Goal: Task Accomplishment & Management: Manage account settings

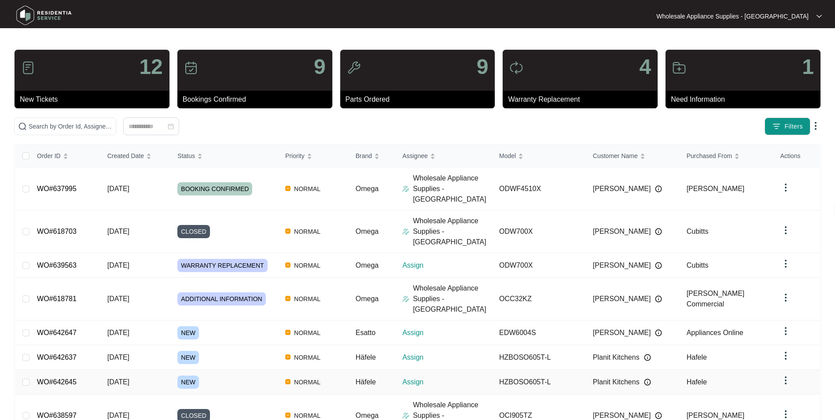
click at [128, 378] on span "[DATE]" at bounding box center [118, 381] width 22 height 7
click at [126, 353] on span "[DATE]" at bounding box center [118, 356] width 22 height 7
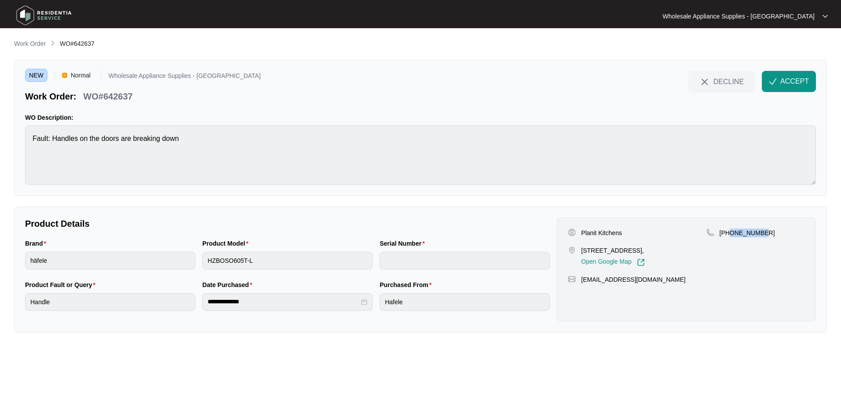
drag, startPoint x: 762, startPoint y: 232, endPoint x: 729, endPoint y: 238, distance: 33.5
click at [729, 238] on div "+61410050560" at bounding box center [756, 247] width 99 height 38
copy p "410050560"
drag, startPoint x: 623, startPoint y: 234, endPoint x: 582, endPoint y: 235, distance: 40.9
click at [582, 235] on div "Planit Kitchens" at bounding box center [637, 232] width 138 height 9
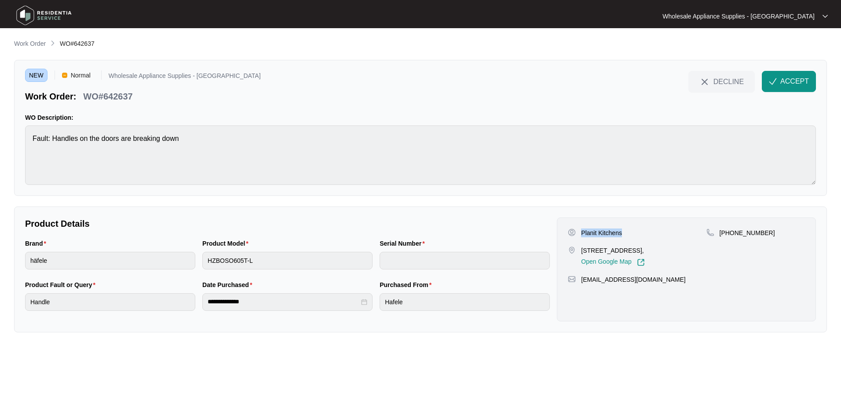
copy p "Planit Kitchens"
drag, startPoint x: 649, startPoint y: 250, endPoint x: 580, endPoint y: 252, distance: 68.2
click at [580, 252] on div "3/330 Central Coast Hwy Erina NSW 2250, Open Google Map" at bounding box center [637, 256] width 138 height 20
copy p "3/330 Central Coast Hwy"
drag, startPoint x: 666, startPoint y: 279, endPoint x: 580, endPoint y: 279, distance: 86.7
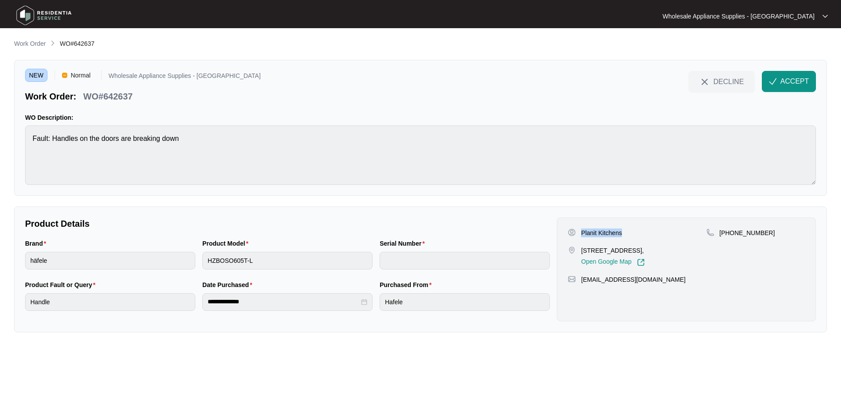
click at [580, 279] on div "factory@planitkitchens.com.au" at bounding box center [686, 279] width 237 height 9
copy p "factory@planitkitchens.com.au"
click at [781, 79] on span "ACCEPT" at bounding box center [795, 81] width 29 height 11
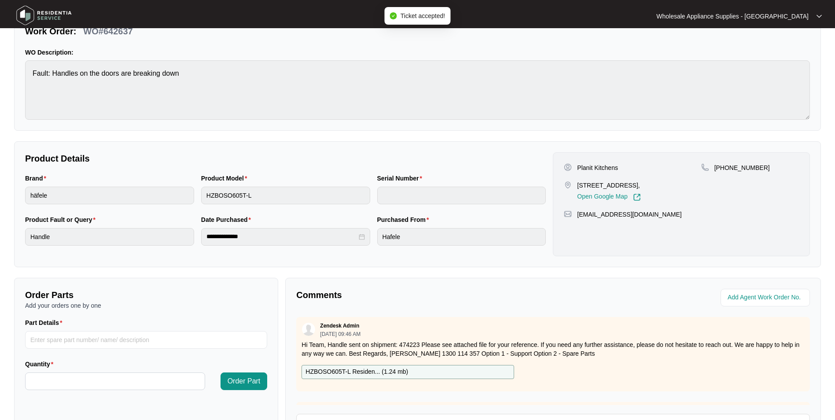
scroll to position [88, 0]
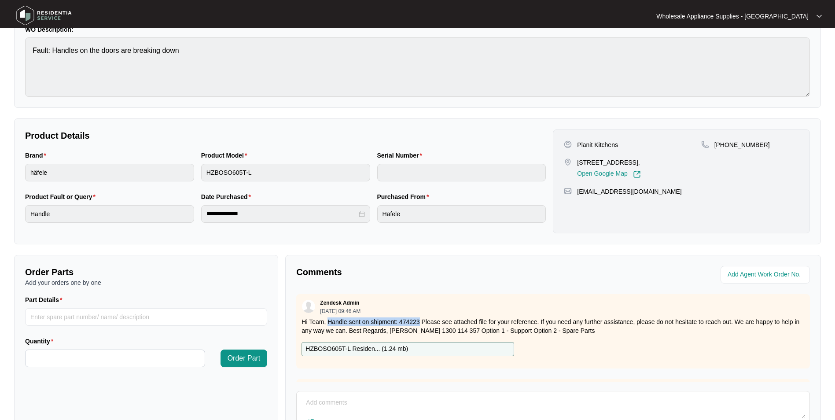
drag, startPoint x: 419, startPoint y: 322, endPoint x: 330, endPoint y: 323, distance: 89.4
click at [330, 323] on p "Hi Team, Handle sent on shipment: 474223 Please see attached file for your refe…" at bounding box center [552, 326] width 503 height 18
copy p "Handle sent on shipment: 474223"
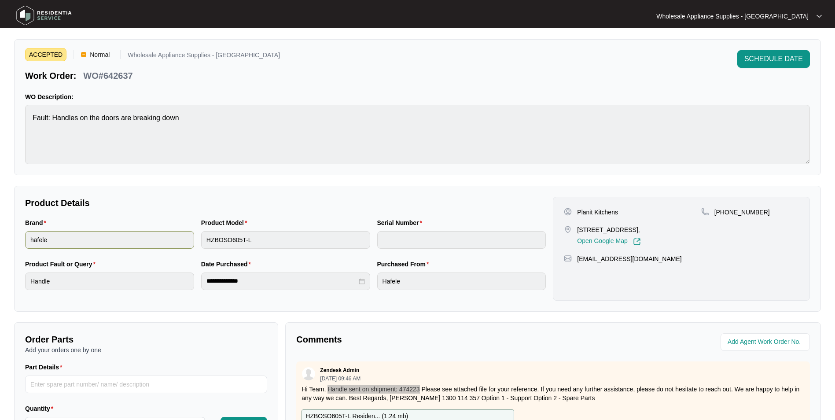
scroll to position [0, 0]
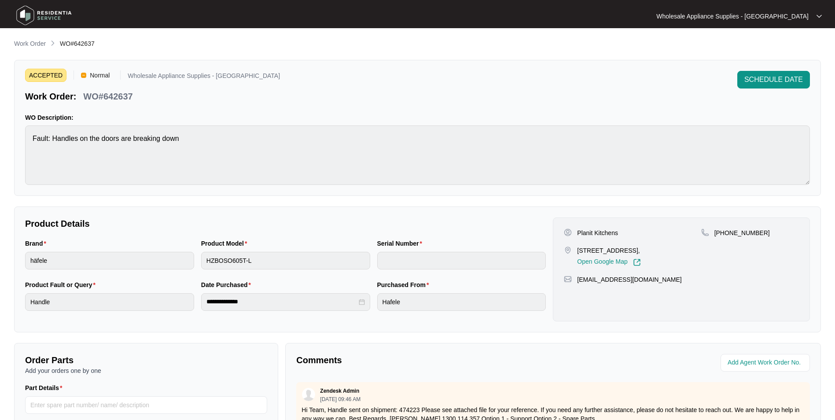
click at [118, 96] on p "WO#642637" at bounding box center [107, 96] width 49 height 12
copy p "642637"
click at [120, 98] on p "WO#642637" at bounding box center [107, 96] width 49 height 12
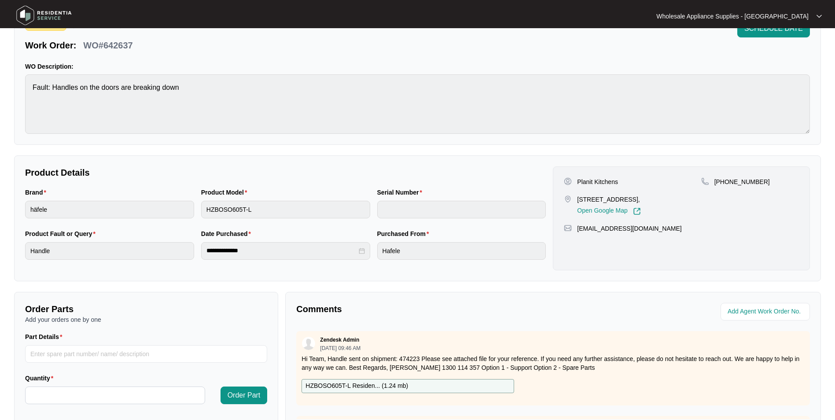
scroll to position [164, 0]
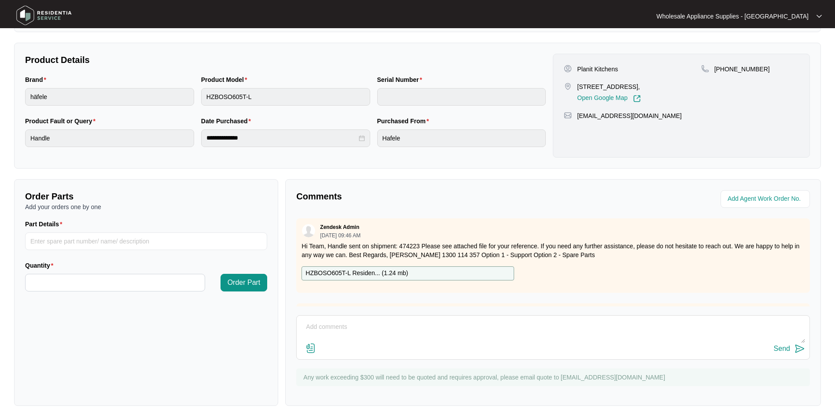
click at [403, 270] on p "HZBOSO605T-L Residen... ( 1.24 mb )" at bounding box center [356, 273] width 103 height 10
click at [433, 49] on div "**********" at bounding box center [417, 106] width 807 height 126
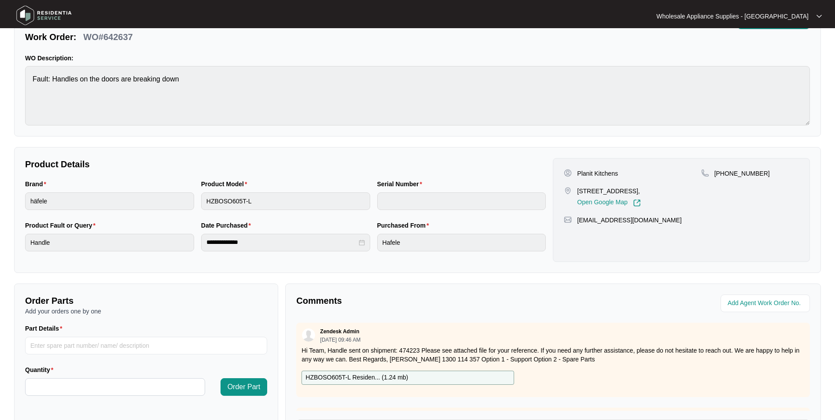
scroll to position [0, 0]
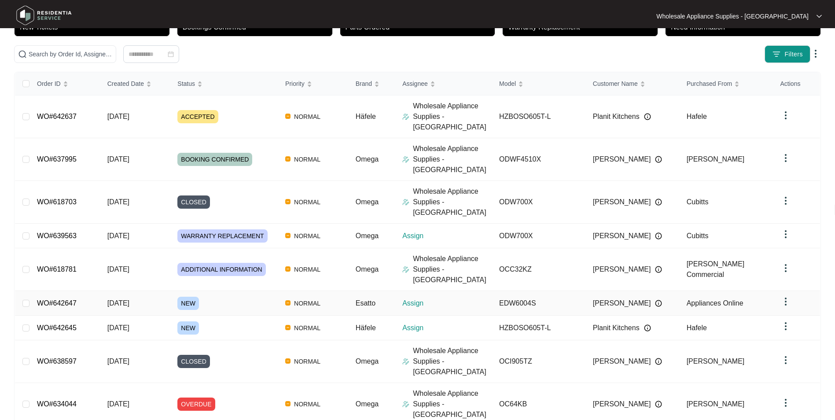
scroll to position [88, 0]
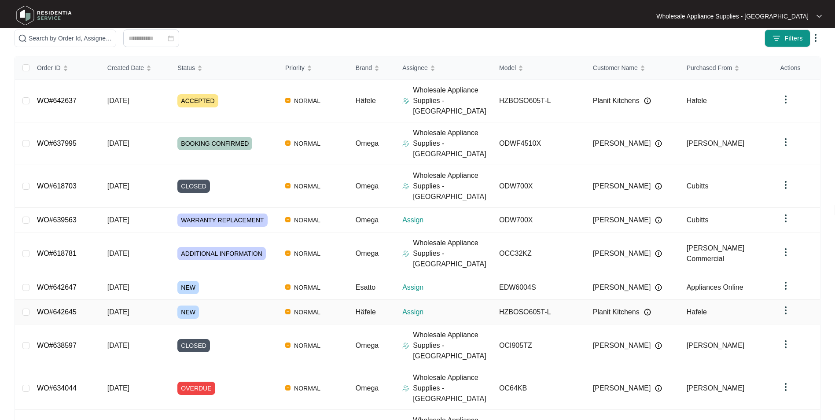
click at [129, 308] on span "[DATE]" at bounding box center [118, 311] width 22 height 7
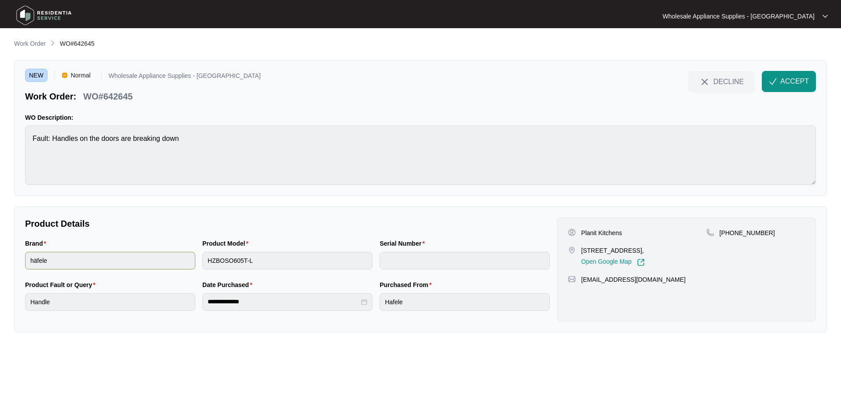
click at [188, 264] on div "Brand häfele Product Model HZBOSO605T-L Serial Number" at bounding box center [288, 259] width 532 height 41
click at [120, 95] on p "WO#642645" at bounding box center [107, 96] width 49 height 12
copy p "642645"
click at [778, 83] on button "ACCEPT" at bounding box center [789, 81] width 54 height 21
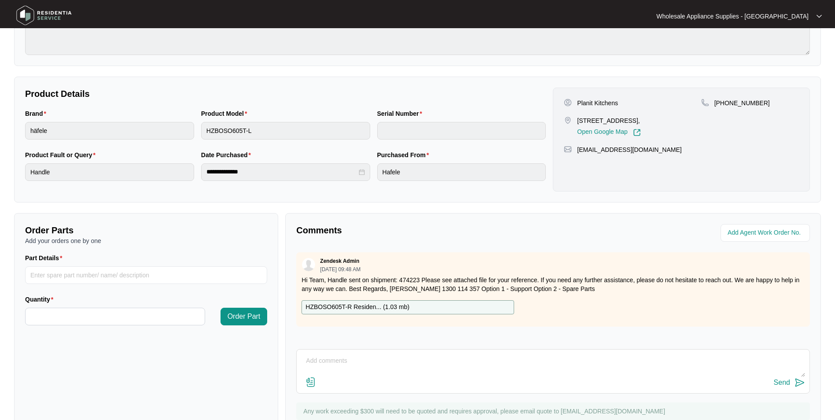
scroll to position [132, 0]
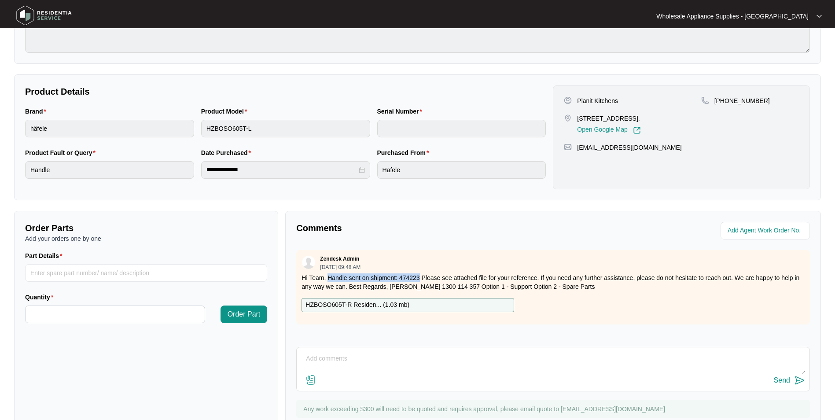
drag, startPoint x: 419, startPoint y: 279, endPoint x: 329, endPoint y: 279, distance: 90.2
click at [329, 279] on p "Hi Team, Handle sent on shipment: 474223 Please see attached file for your refe…" at bounding box center [552, 282] width 503 height 18
copy p "Handle sent on shipment: 474223"
click at [367, 305] on p "HZBOSO605T-R Residen... ( 1.03 mb )" at bounding box center [357, 305] width 104 height 10
click at [181, 132] on div "Brand häfele Product Model HZBOSO605T-L Serial Number" at bounding box center [286, 126] width 528 height 41
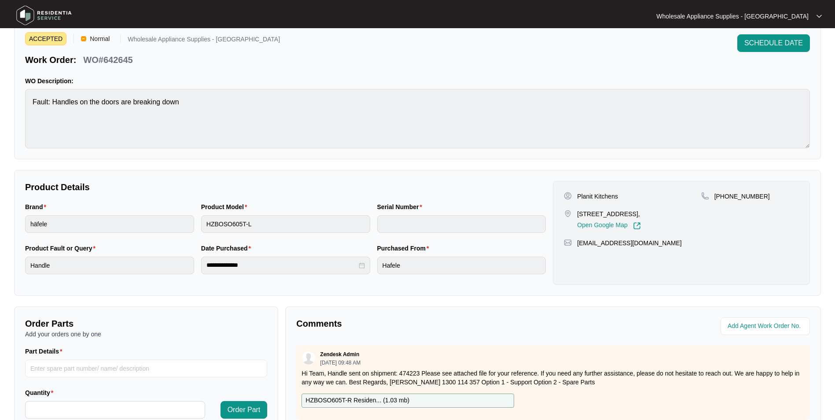
scroll to position [0, 0]
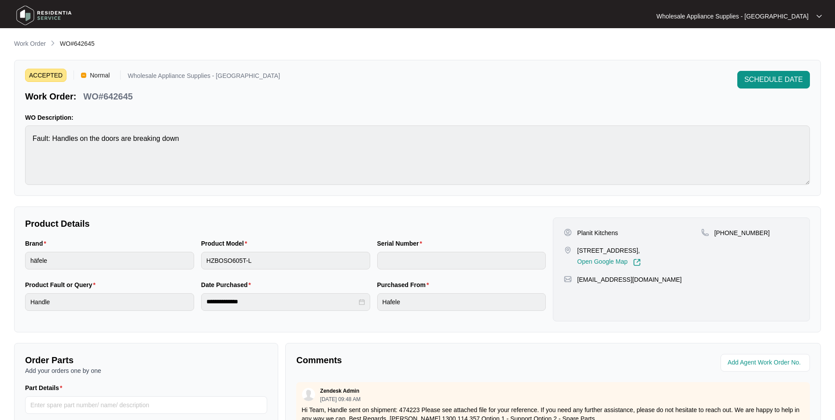
click at [48, 15] on img at bounding box center [44, 15] width 62 height 26
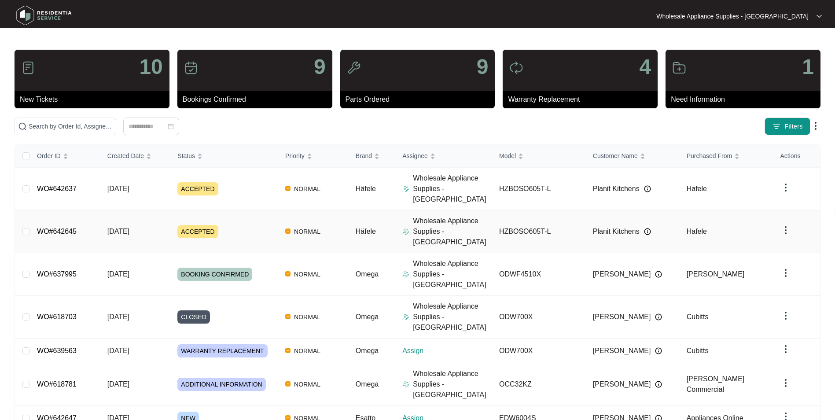
click at [129, 217] on div "Order ID Created Date Status Priority Brand Assignee Model Customer Name Purcha…" at bounding box center [417, 361] width 805 height 435
click at [204, 225] on span "ACCEPTED" at bounding box center [197, 231] width 40 height 13
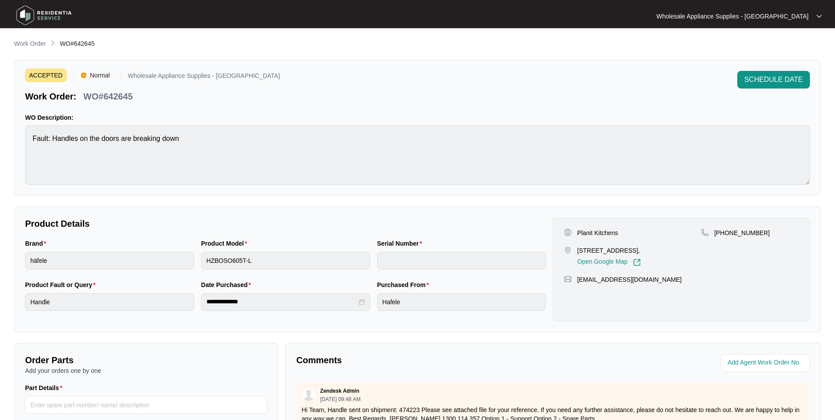
click at [322, 234] on div "**********" at bounding box center [286, 269] width 528 height 104
click at [271, 235] on div "**********" at bounding box center [286, 269] width 528 height 104
click at [333, 86] on div "ACCEPTED Normal Wholesale Appliance Supplies - Newcastle Work Order: WO#642645 …" at bounding box center [417, 87] width 785 height 32
drag, startPoint x: 292, startPoint y: 70, endPoint x: 298, endPoint y: 70, distance: 5.7
click at [293, 70] on div "ACCEPTED Normal Wholesale Appliance Supplies - Newcastle Work Order: WO#642645 …" at bounding box center [417, 128] width 807 height 136
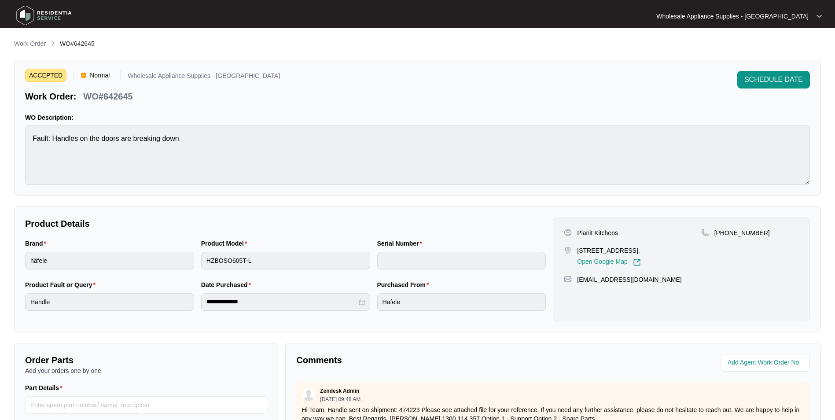
drag, startPoint x: 437, startPoint y: 54, endPoint x: 445, endPoint y: 60, distance: 10.4
click at [438, 54] on div "**********" at bounding box center [417, 304] width 807 height 531
drag, startPoint x: 389, startPoint y: 358, endPoint x: 393, endPoint y: 361, distance: 5.3
click at [390, 358] on p "Comments" at bounding box center [421, 360] width 250 height 12
click at [384, 362] on p "Comments" at bounding box center [421, 360] width 250 height 12
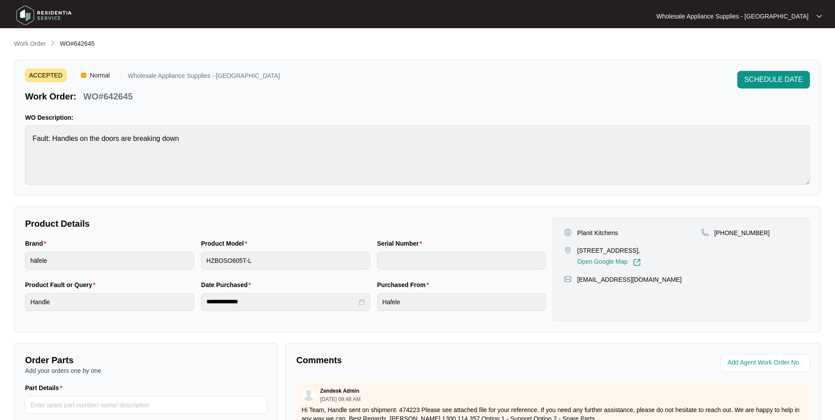
click at [340, 112] on div "ACCEPTED Normal Wholesale Appliance Supplies - Newcastle Work Order: WO#642645 …" at bounding box center [417, 128] width 807 height 136
click at [55, 15] on img at bounding box center [44, 15] width 62 height 26
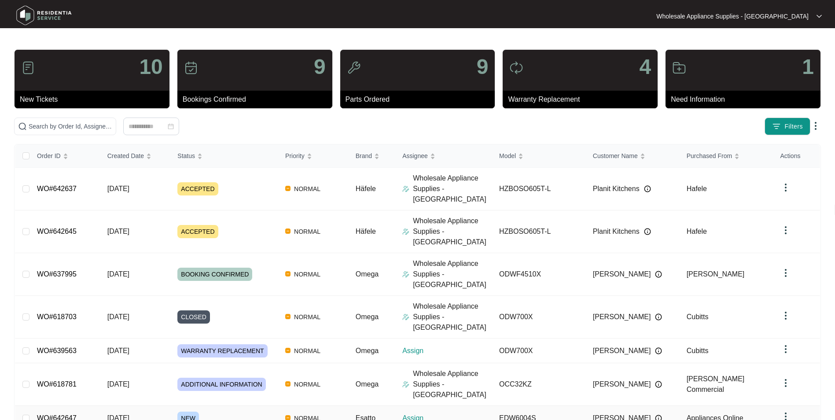
click at [120, 414] on span "[DATE]" at bounding box center [118, 417] width 22 height 7
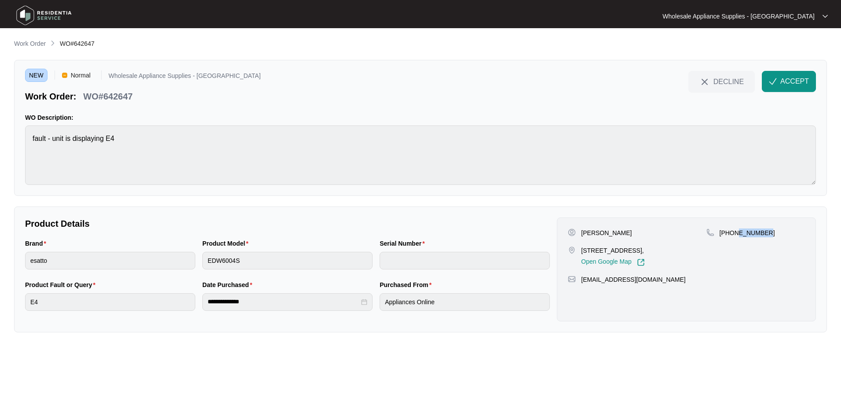
drag, startPoint x: 766, startPoint y: 235, endPoint x: 736, endPoint y: 236, distance: 30.4
click at [736, 236] on div "[PHONE_NUMBER]" at bounding box center [756, 232] width 99 height 9
copy p "43698855"
drag, startPoint x: 624, startPoint y: 231, endPoint x: 578, endPoint y: 235, distance: 45.9
click at [578, 235] on div "[PERSON_NAME]" at bounding box center [637, 232] width 138 height 9
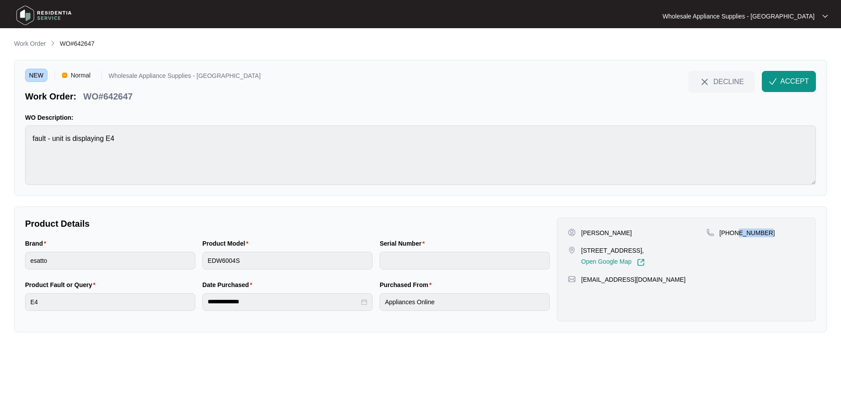
copy div "[PERSON_NAME]"
click at [119, 99] on p "WO#642647" at bounding box center [107, 96] width 49 height 12
click at [167, 261] on div "Brand esatto Product Model EDW6004S Serial Number" at bounding box center [288, 259] width 532 height 41
click at [773, 82] on img "button" at bounding box center [773, 81] width 8 height 8
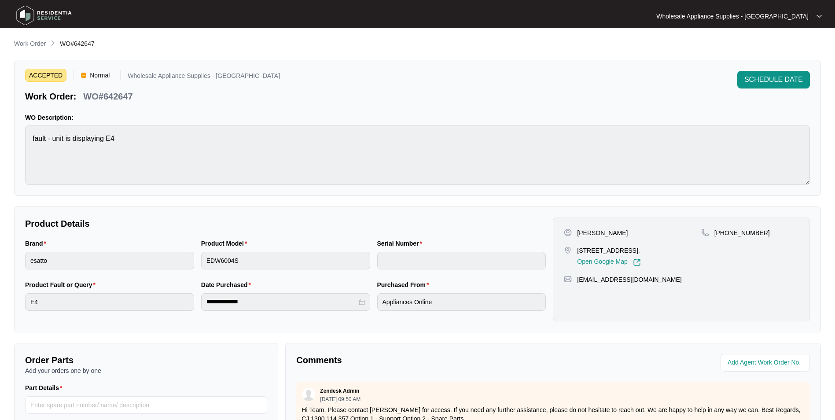
click at [198, 309] on div "**********" at bounding box center [286, 300] width 176 height 41
click at [59, 17] on img at bounding box center [44, 15] width 62 height 26
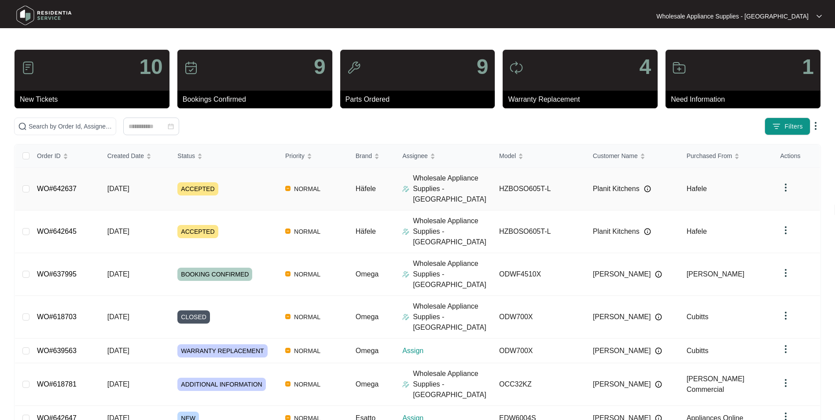
click at [306, 184] on span "NORMAL" at bounding box center [306, 189] width 33 height 11
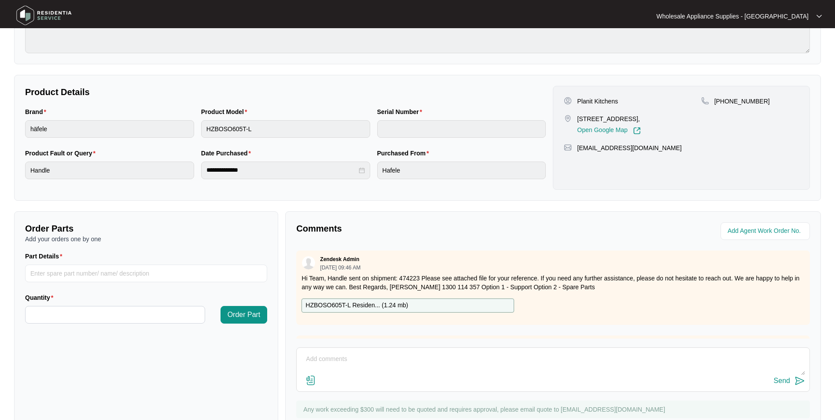
scroll to position [132, 0]
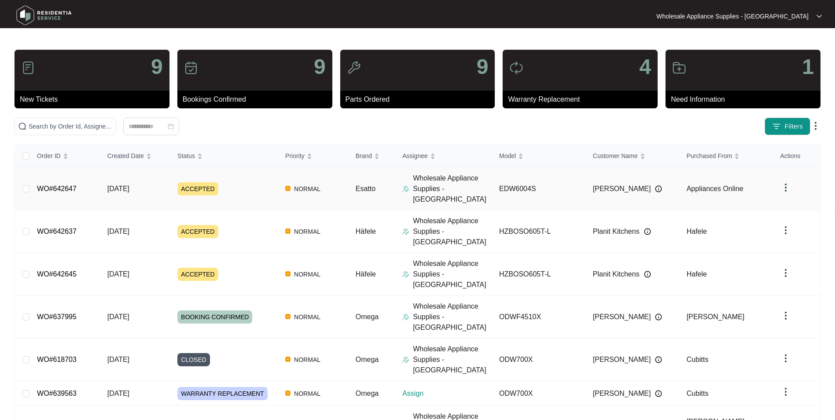
click at [307, 184] on span "NORMAL" at bounding box center [306, 189] width 33 height 11
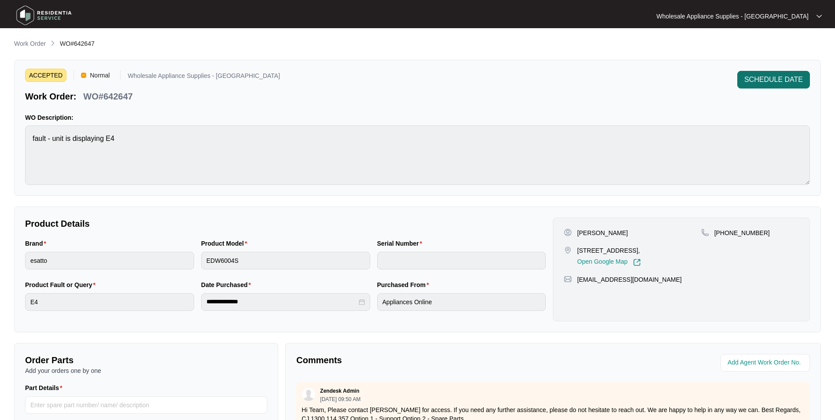
click at [760, 75] on span "SCHEDULE DATE" at bounding box center [773, 79] width 59 height 11
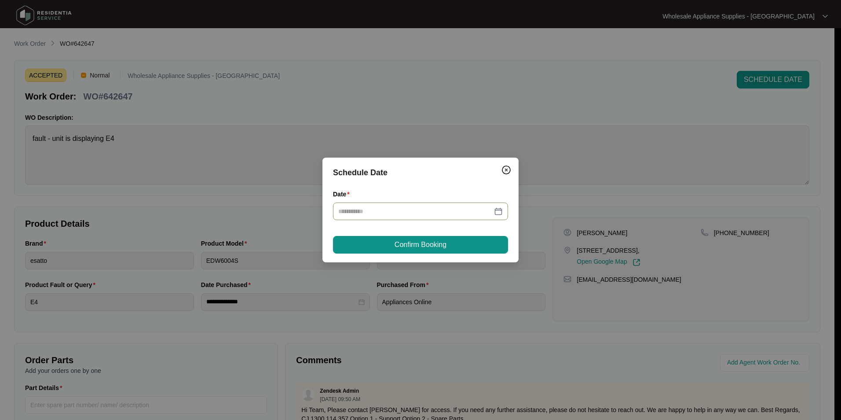
click at [503, 208] on div at bounding box center [420, 211] width 175 height 18
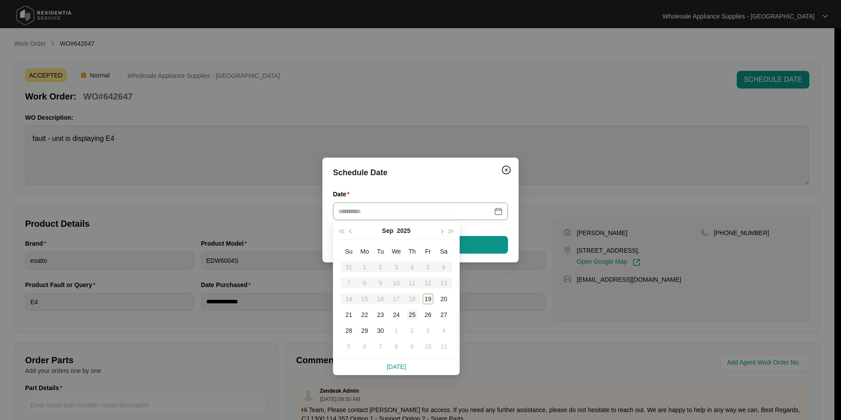
drag, startPoint x: 413, startPoint y: 314, endPoint x: 423, endPoint y: 317, distance: 10.6
click at [413, 313] on div "25" at bounding box center [412, 314] width 11 height 11
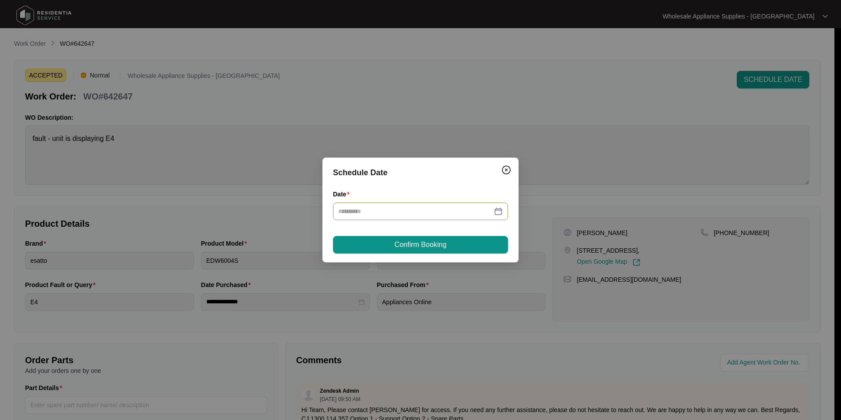
type input "**********"
click at [434, 242] on span "Confirm Booking" at bounding box center [421, 244] width 52 height 11
